Goal: Subscribe to service/newsletter

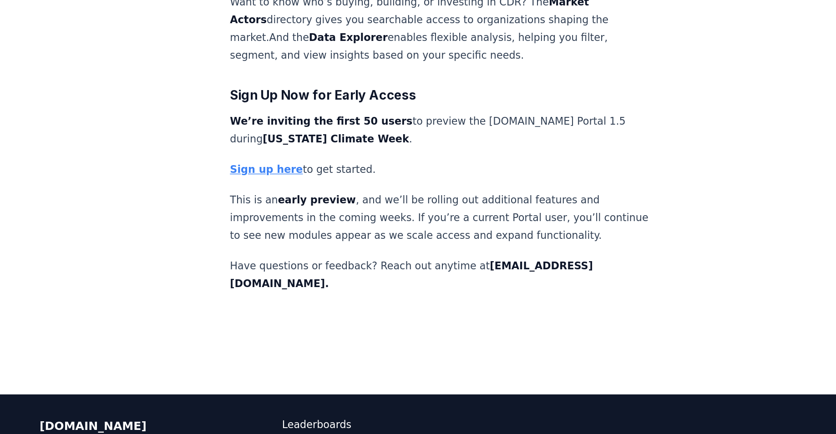
scroll to position [1317, 0]
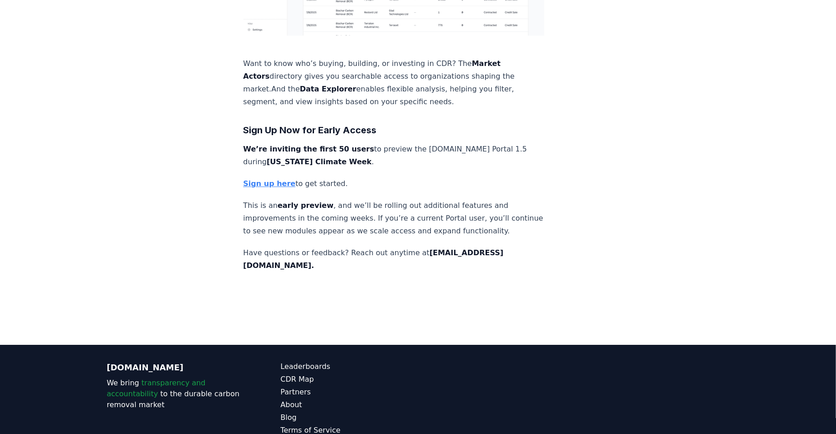
click at [278, 179] on strong "Sign up here" at bounding box center [270, 183] width 52 height 9
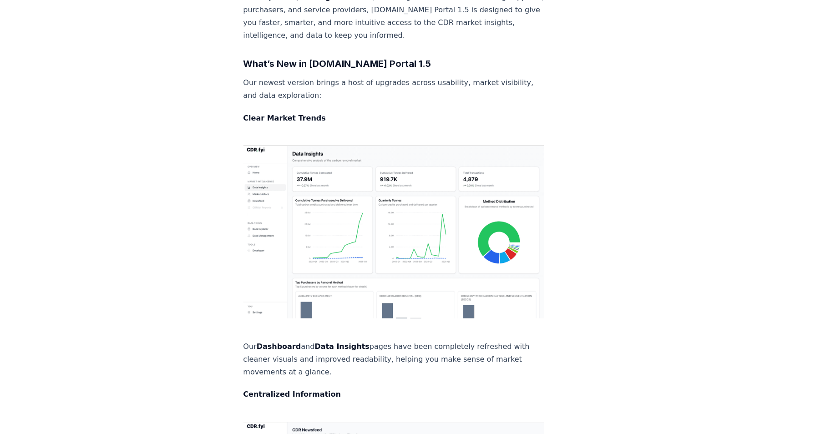
scroll to position [293, 0]
